Goal: Information Seeking & Learning: Learn about a topic

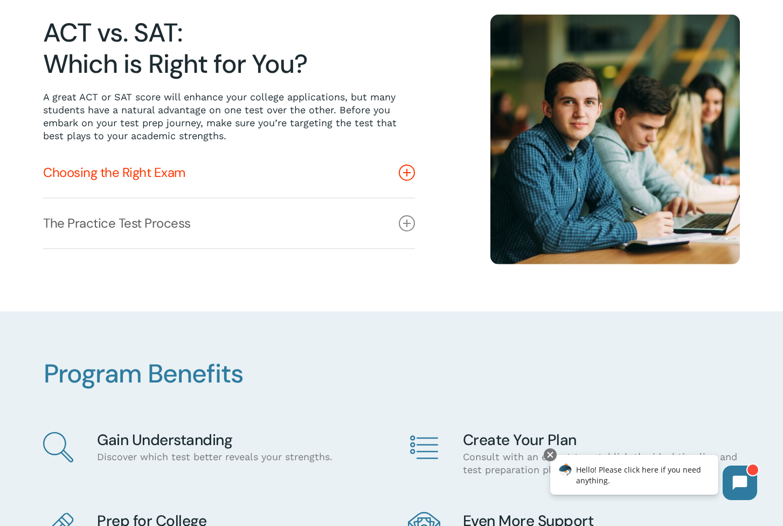
click at [403, 175] on icon at bounding box center [407, 172] width 16 height 16
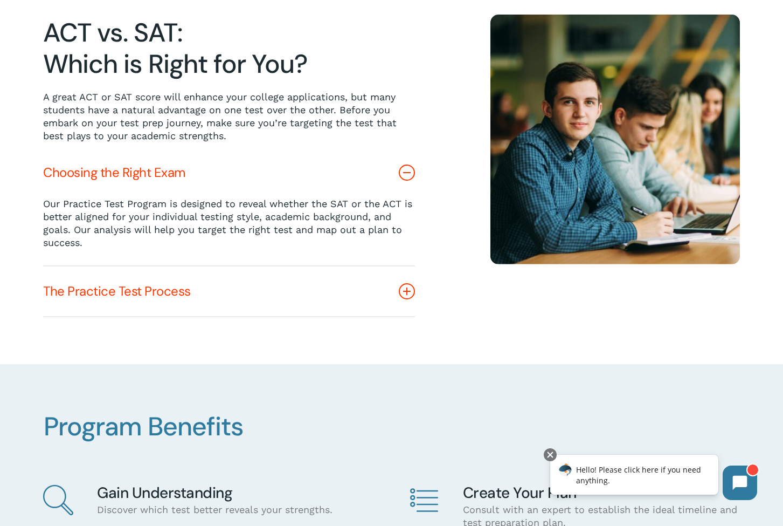
click at [406, 288] on icon at bounding box center [407, 291] width 16 height 16
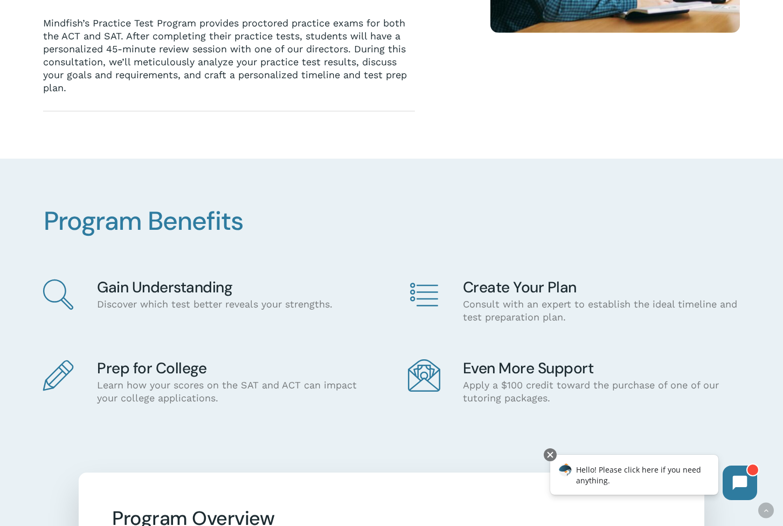
scroll to position [542, 0]
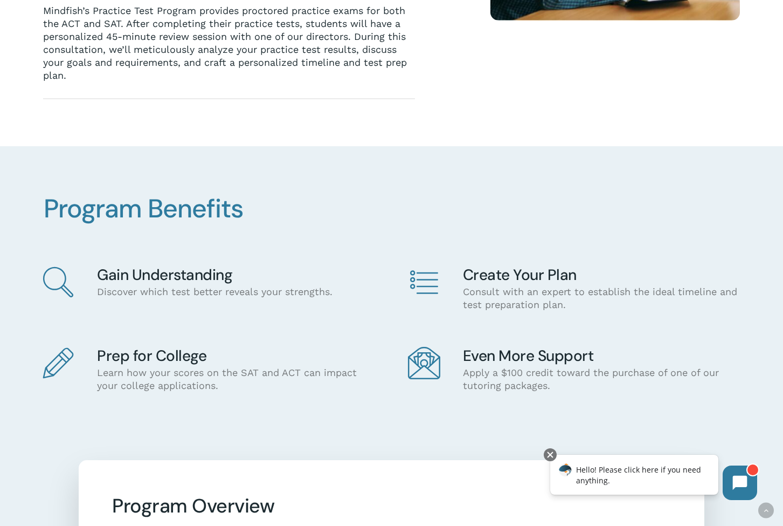
drag, startPoint x: 680, startPoint y: 478, endPoint x: 675, endPoint y: 704, distance: 226.5
click at [680, 478] on div "Hello! Please click here if you need anything." at bounding box center [634, 474] width 168 height 40
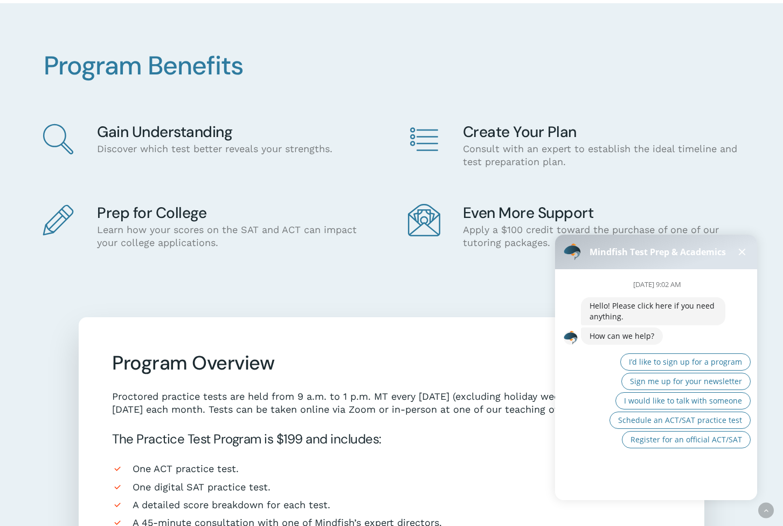
click at [639, 485] on div "[DATE] 9:02 AM Hello! Please click here if you need anything. How can we help? …" at bounding box center [660, 380] width 211 height 222
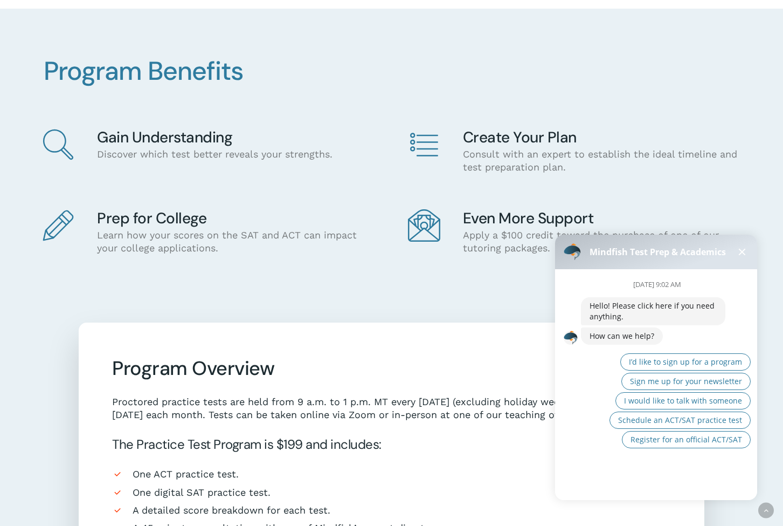
scroll to position [681, 1]
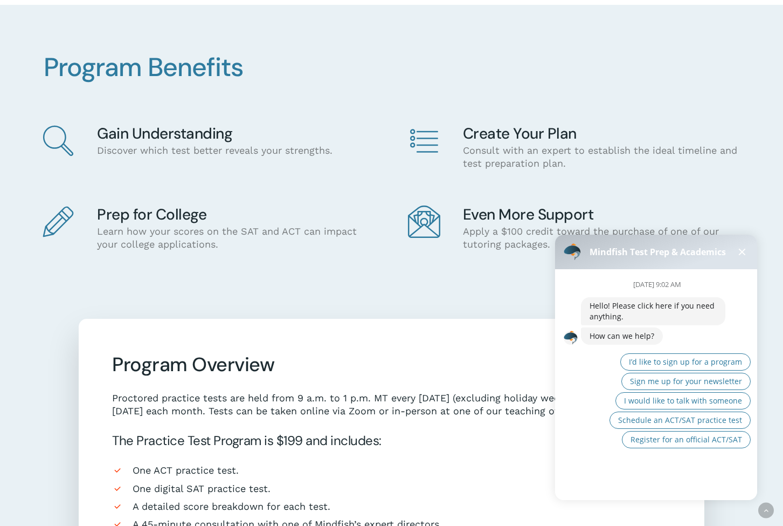
click at [742, 251] on span at bounding box center [742, 251] width 7 height 7
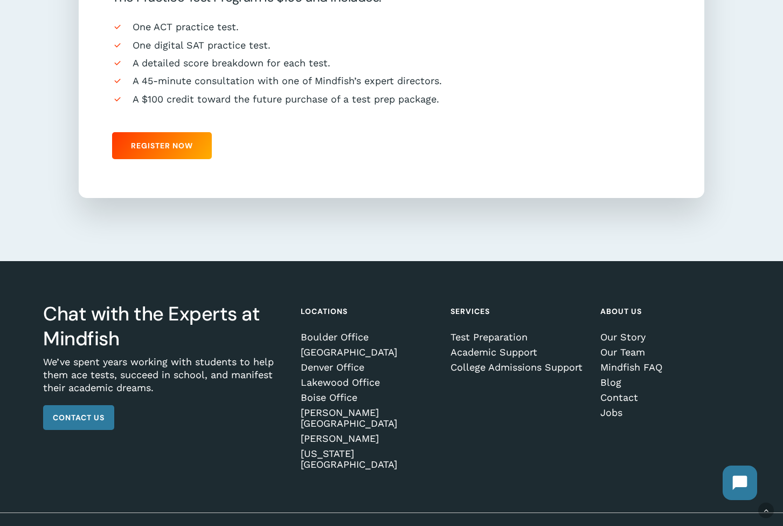
scroll to position [1126, 0]
drag, startPoint x: 91, startPoint y: 426, endPoint x: 106, endPoint y: 422, distance: 15.0
click at [92, 425] on link "Contact Us" at bounding box center [78, 417] width 71 height 25
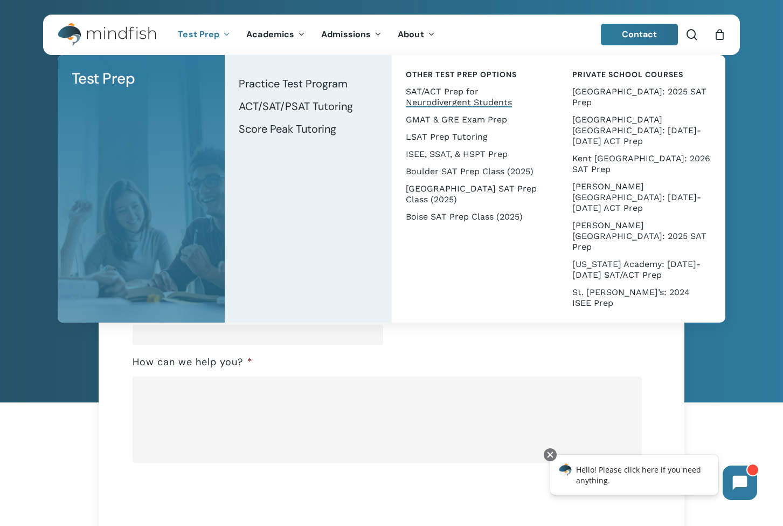
click at [440, 94] on span "SAT/ACT Prep for Neurodivergent Students" at bounding box center [459, 96] width 106 height 21
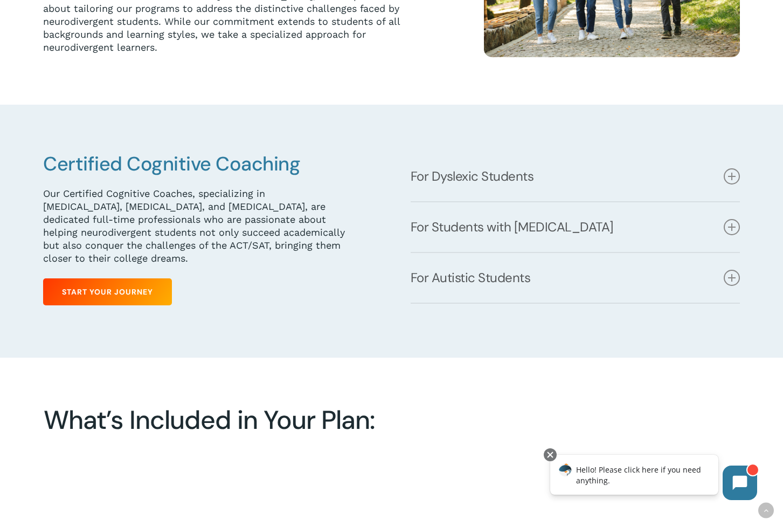
scroll to position [430, 0]
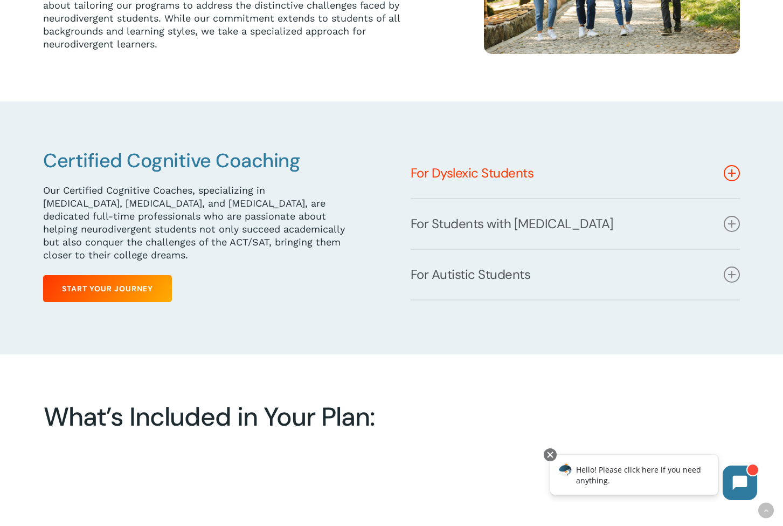
click at [732, 176] on icon at bounding box center [732, 173] width 16 height 16
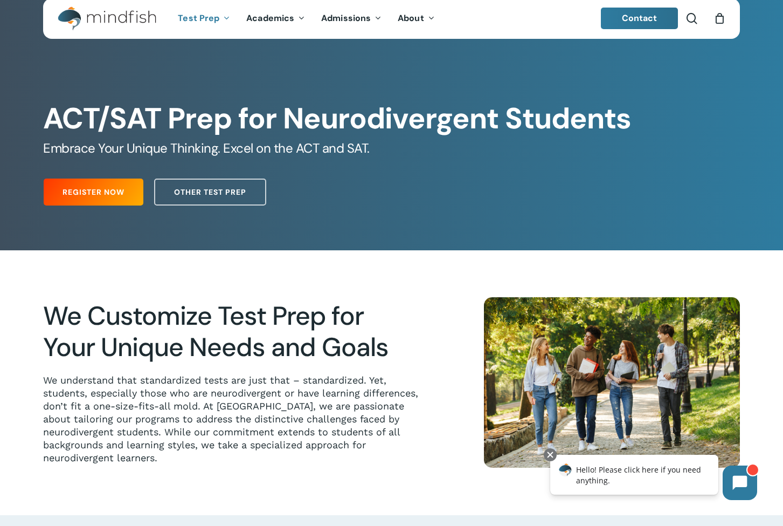
scroll to position [17, 0]
